Goal: Task Accomplishment & Management: Manage account settings

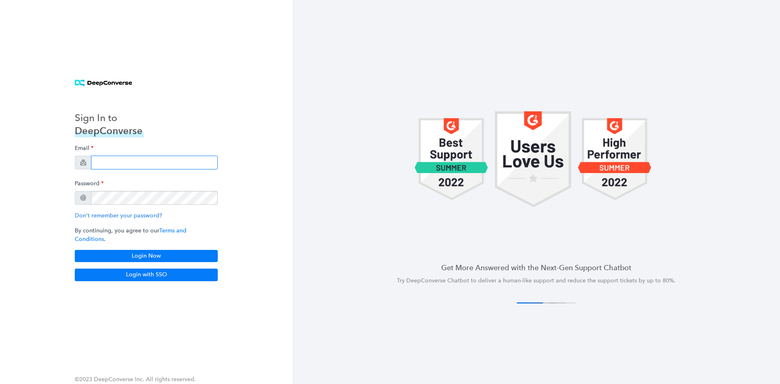
drag, startPoint x: 178, startPoint y: 167, endPoint x: 200, endPoint y: 159, distance: 22.6
click at [200, 159] on div "Email" at bounding box center [146, 155] width 143 height 29
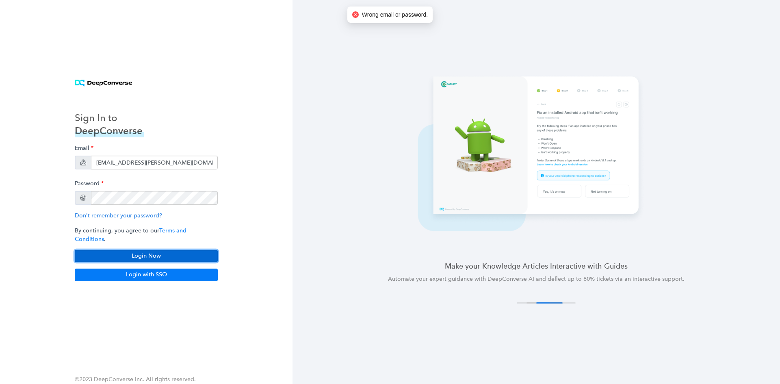
click at [166, 253] on button "Login Now" at bounding box center [146, 256] width 143 height 12
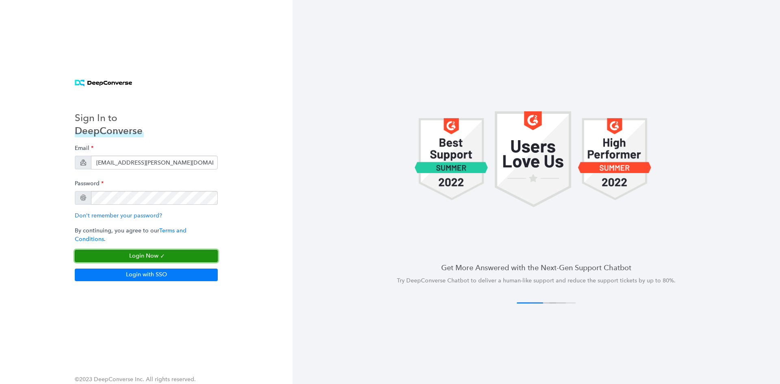
click at [139, 252] on button "Login Now" at bounding box center [146, 256] width 143 height 12
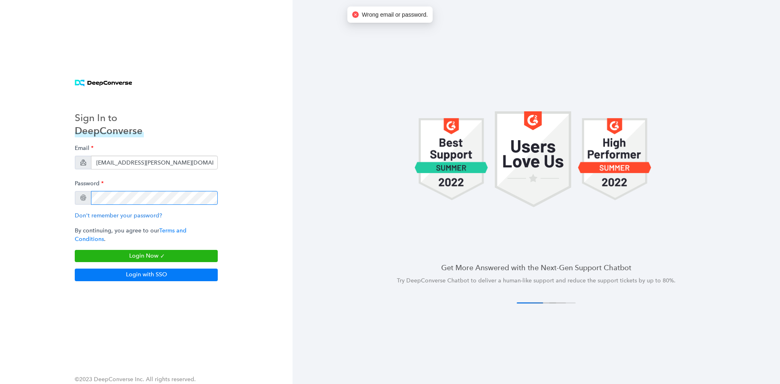
click at [0, 182] on div "Sign In to DeepConverse Email sandeep.yalamanchali@siriusxm.com Password Don't …" at bounding box center [146, 192] width 293 height 384
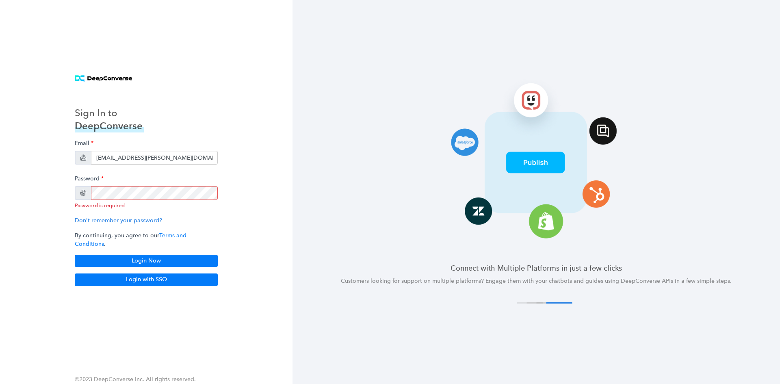
click at [218, 163] on div "Sign In to DeepConverse Email sandeep.yalamanchali@siriusxm.com Password Passwo…" at bounding box center [146, 191] width 163 height 207
click at [206, 163] on input "sandeep.yalamanchali@siriusxm.com" at bounding box center [154, 158] width 127 height 14
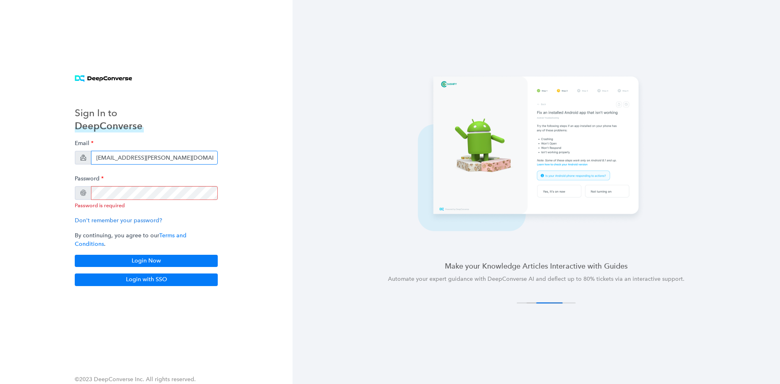
click at [155, 163] on input "sandeep.yalamanchali@siriusxm.com" at bounding box center [154, 158] width 127 height 14
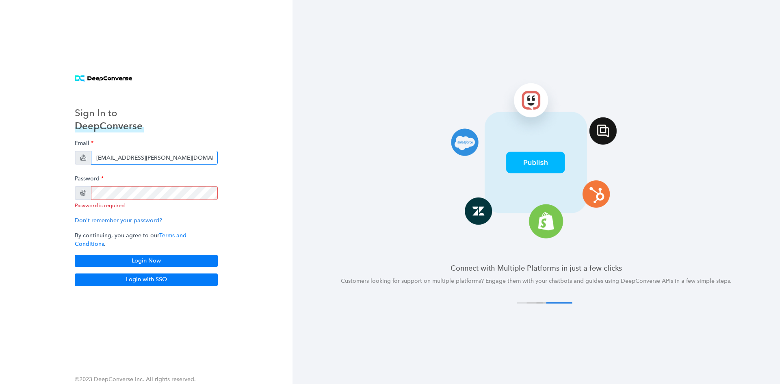
type input "sandeep.yalamanchali+pd@siriusxm.com"
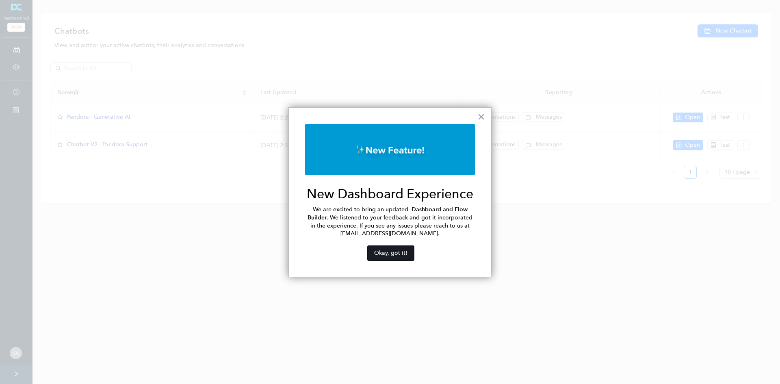
click at [392, 251] on button "Okay, got it!" at bounding box center [391, 253] width 46 height 15
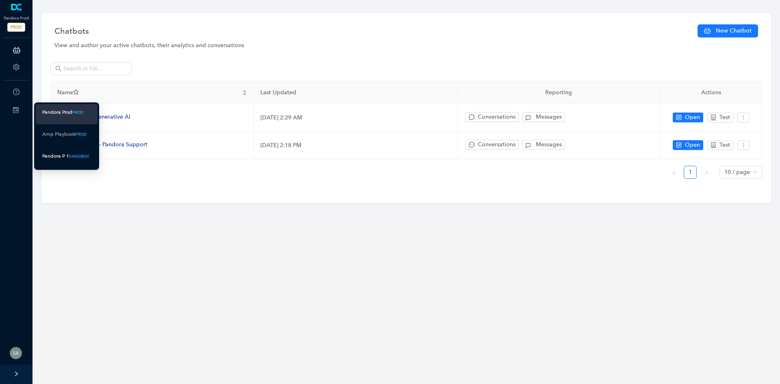
click at [66, 154] on div "Pandora P 1" at bounding box center [55, 156] width 27 height 10
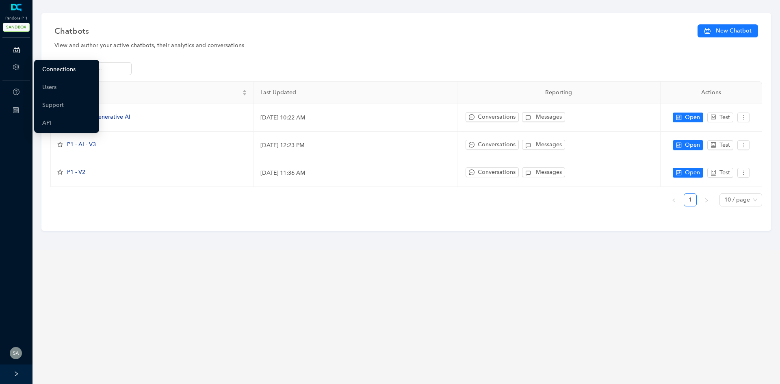
click at [53, 70] on link "Connections" at bounding box center [58, 69] width 33 height 16
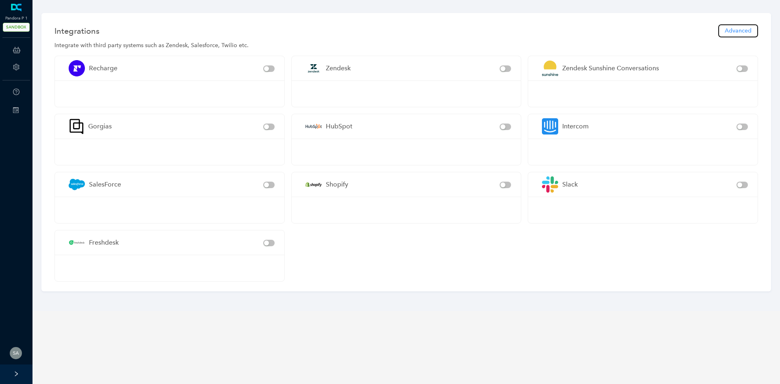
click at [741, 30] on span "Advanced" at bounding box center [738, 30] width 27 height 9
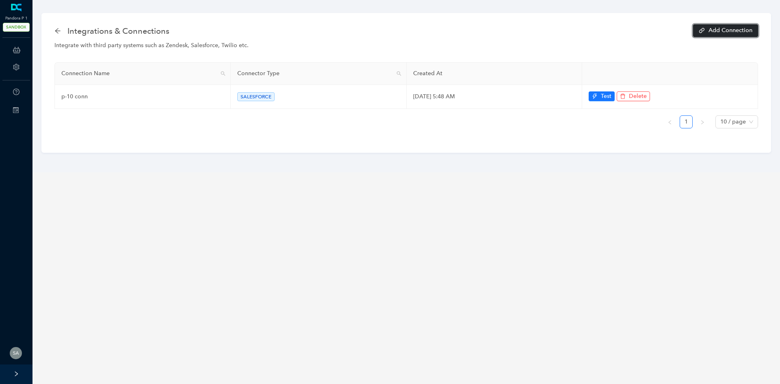
click at [725, 31] on span "Add Connection" at bounding box center [731, 31] width 44 height 6
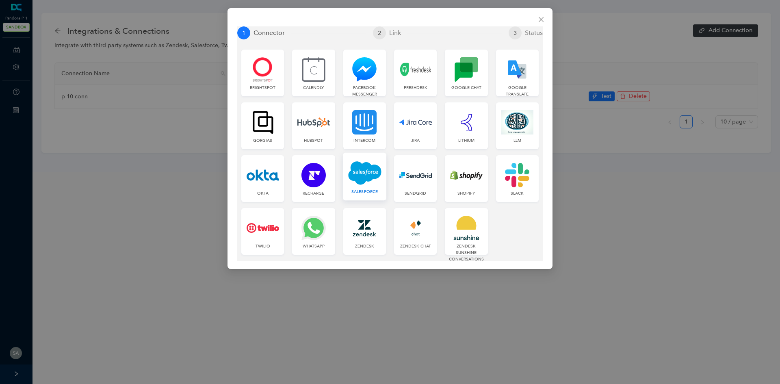
click at [362, 177] on img at bounding box center [364, 173] width 33 height 25
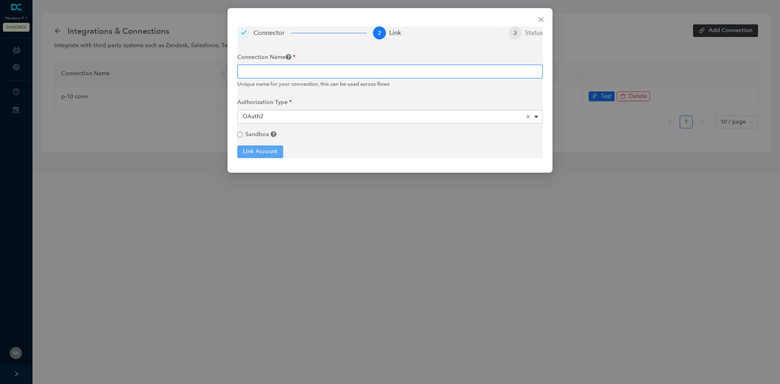
click at [300, 72] on input "text" at bounding box center [390, 72] width 306 height 14
click at [342, 115] on div "OAuth2 Remove item" at bounding box center [391, 117] width 296 height 8
type input "P1"
click at [268, 120] on div "Connection Name P1 Unique name for your connection, this can be used across flo…" at bounding box center [390, 104] width 306 height 109
click at [240, 133] on input "Sandbox" at bounding box center [239, 134] width 5 height 5
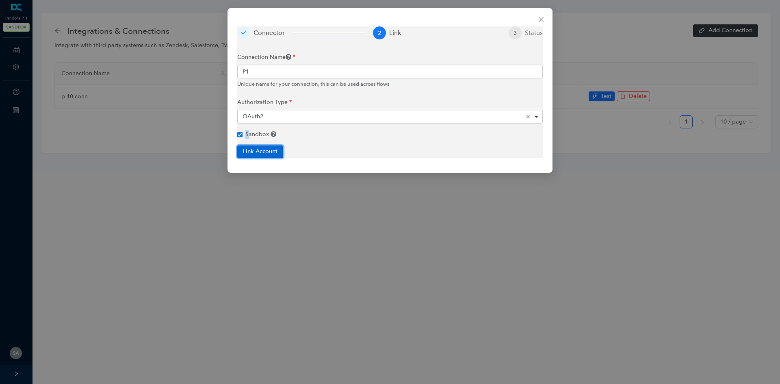
click at [260, 154] on button "Link Account" at bounding box center [260, 151] width 46 height 12
checkbox input "true"
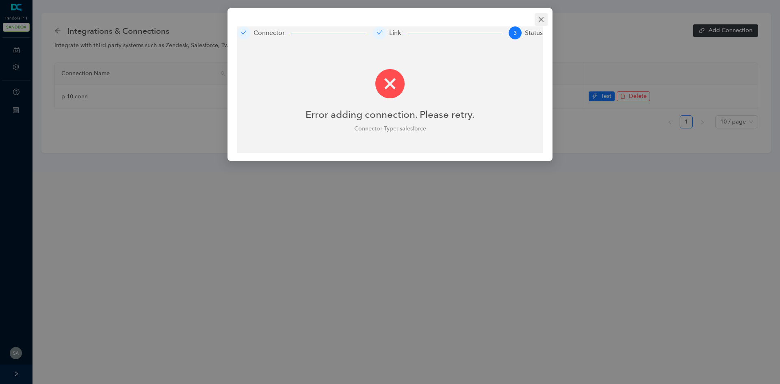
click at [539, 21] on icon "close" at bounding box center [541, 19] width 7 height 7
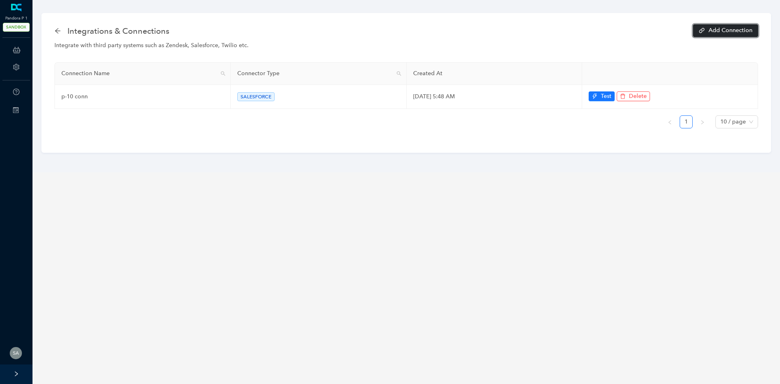
click at [714, 35] on button "Add Connection" at bounding box center [725, 30] width 65 height 13
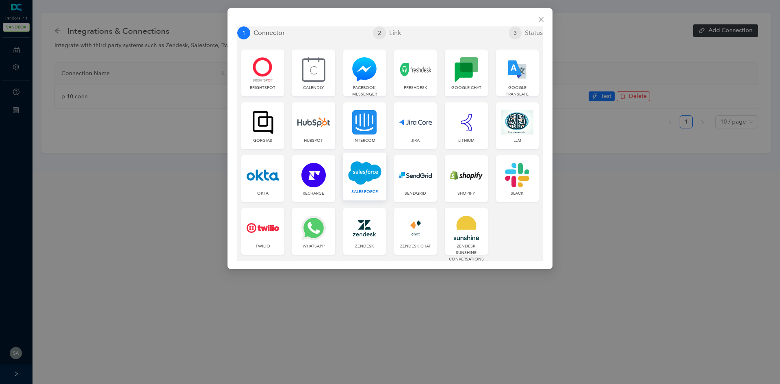
click at [354, 173] on img at bounding box center [364, 173] width 33 height 25
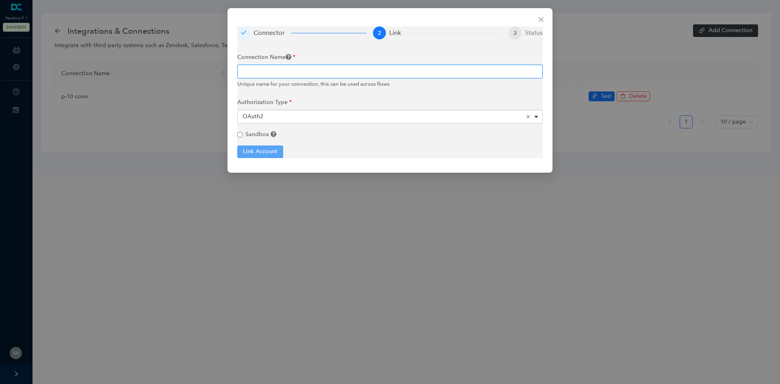
click at [295, 78] on input "text" at bounding box center [390, 72] width 306 height 14
type input "P1"
drag, startPoint x: 239, startPoint y: 136, endPoint x: 264, endPoint y: 124, distance: 28.4
click at [264, 124] on div "Connection Name P1 Unique name for your connection, this can be used across flo…" at bounding box center [390, 104] width 306 height 109
click at [240, 133] on input "Sandbox" at bounding box center [239, 134] width 5 height 5
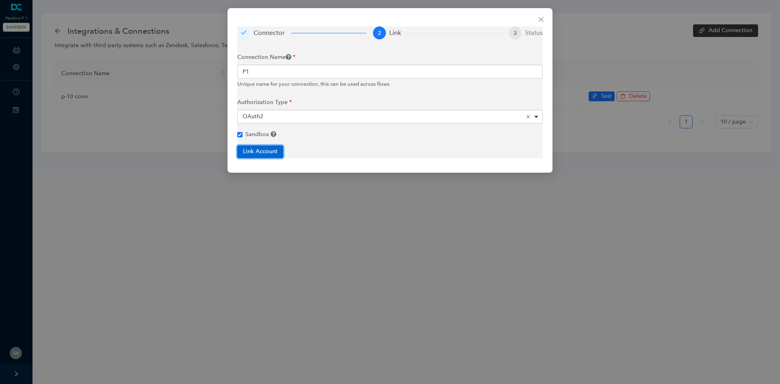
click at [258, 148] on button "Link Account" at bounding box center [260, 151] width 46 height 12
checkbox input "true"
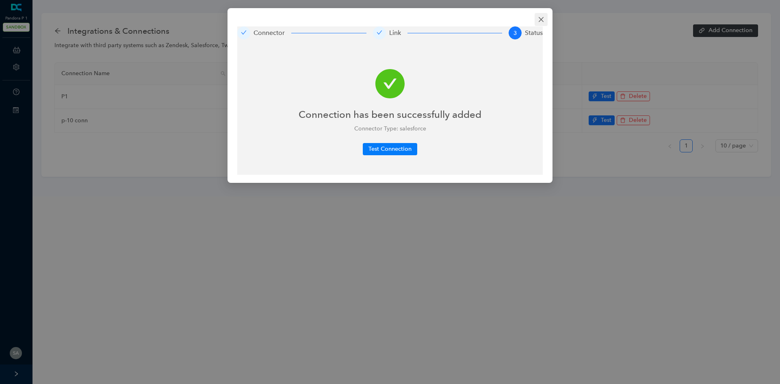
click at [541, 20] on icon "close" at bounding box center [541, 19] width 5 height 5
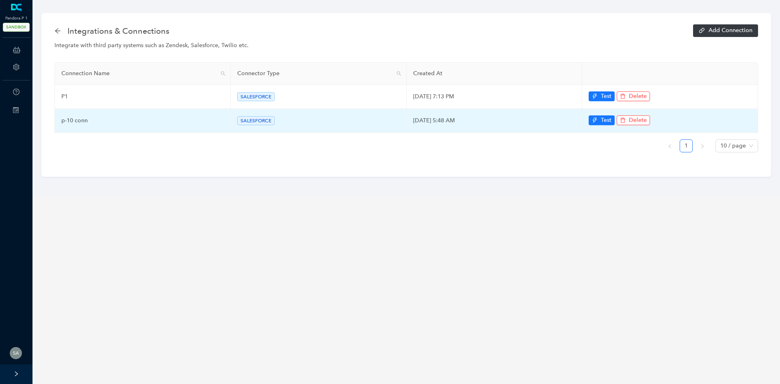
click at [606, 114] on td "Test Delete" at bounding box center [670, 121] width 176 height 24
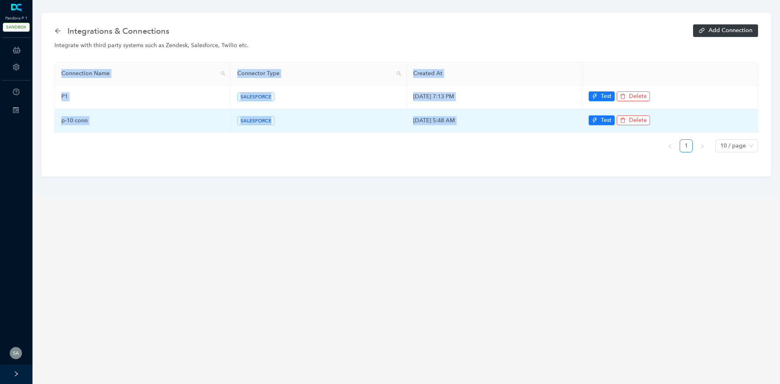
click at [606, 114] on td "Test Delete" at bounding box center [670, 121] width 176 height 24
click at [605, 121] on span "Test" at bounding box center [606, 120] width 11 height 9
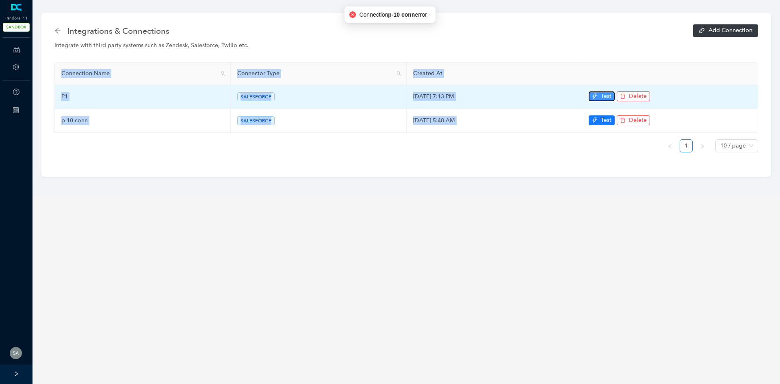
click at [598, 93] on button "Test" at bounding box center [602, 96] width 26 height 10
